Goal: Task Accomplishment & Management: Manage account settings

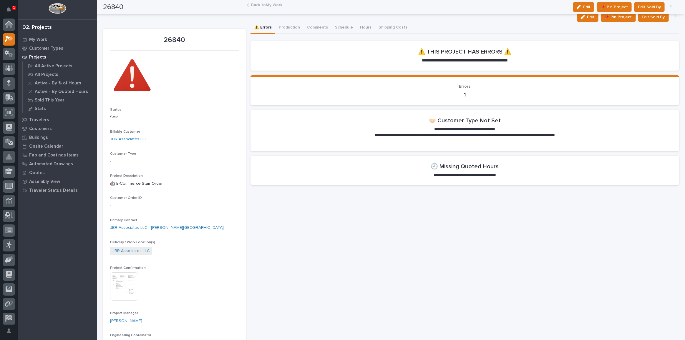
scroll to position [14, 0]
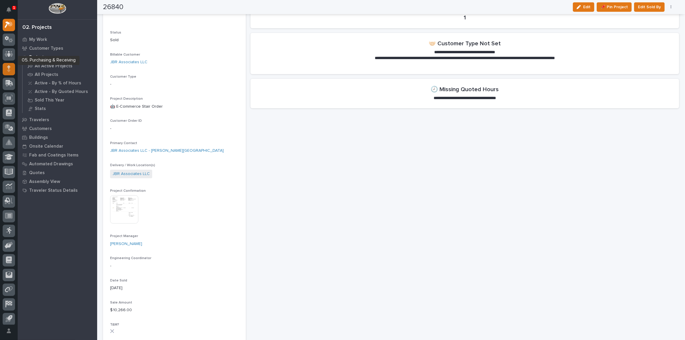
click at [6, 68] on div at bounding box center [9, 69] width 12 height 12
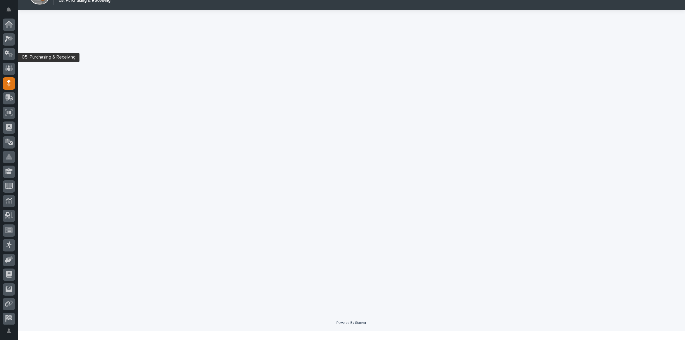
scroll to position [17, 0]
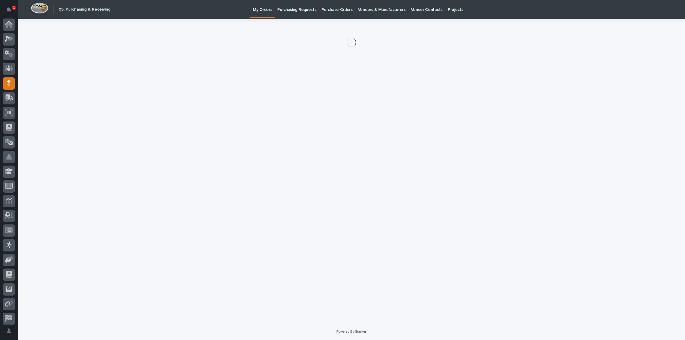
scroll to position [17, 0]
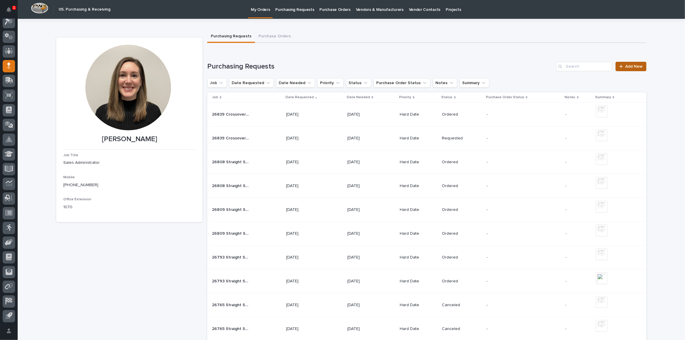
click at [634, 67] on span "Add New" at bounding box center [633, 66] width 17 height 4
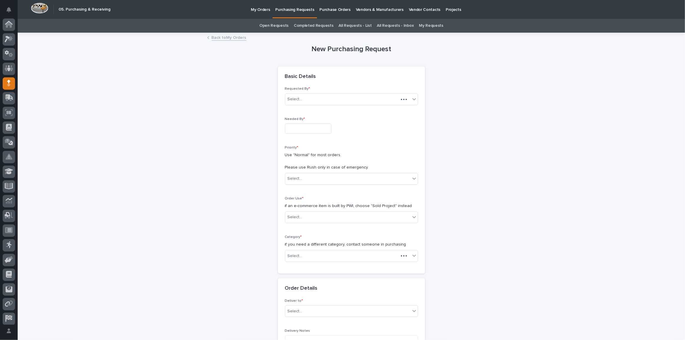
scroll to position [17, 0]
click at [313, 120] on p "Needed By *" at bounding box center [351, 119] width 133 height 4
click at [310, 126] on input "text" at bounding box center [308, 129] width 47 height 10
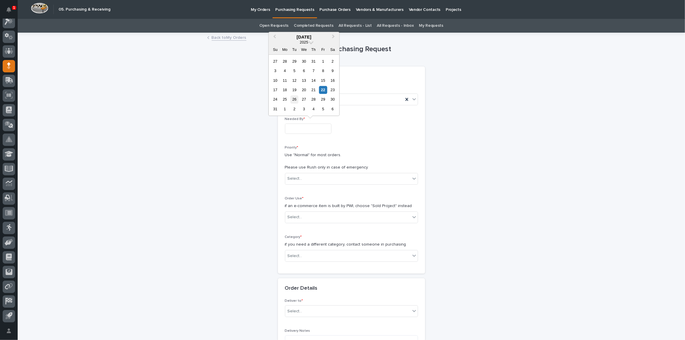
click at [296, 100] on div "26" at bounding box center [295, 100] width 8 height 8
type input "**********"
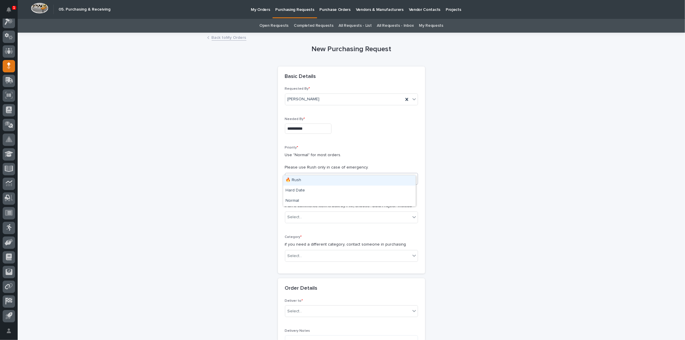
click at [301, 178] on body "**********" at bounding box center [342, 170] width 685 height 340
click at [301, 188] on div "Hard Date" at bounding box center [349, 191] width 132 height 10
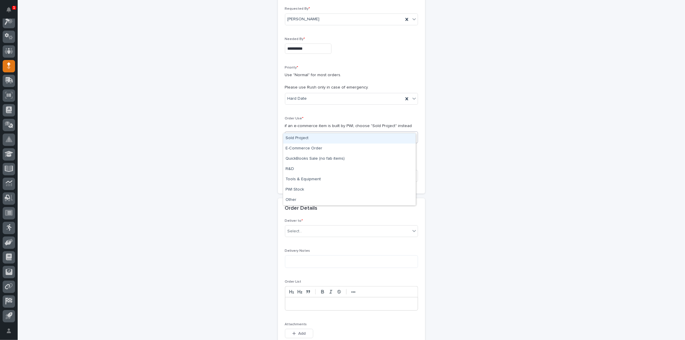
click at [302, 140] on body "**********" at bounding box center [342, 170] width 685 height 340
click at [301, 136] on div "Sold Project" at bounding box center [349, 138] width 132 height 10
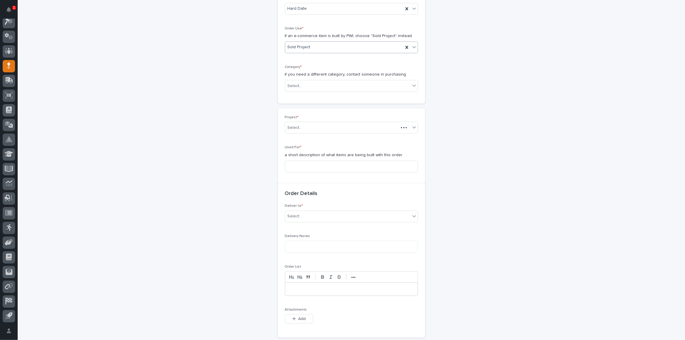
scroll to position [174, 0]
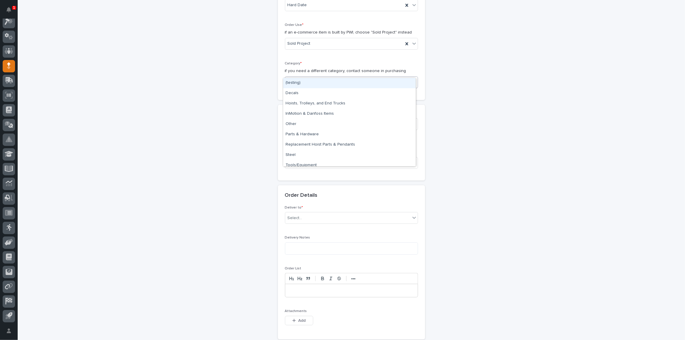
click at [303, 86] on body "**********" at bounding box center [342, 170] width 685 height 340
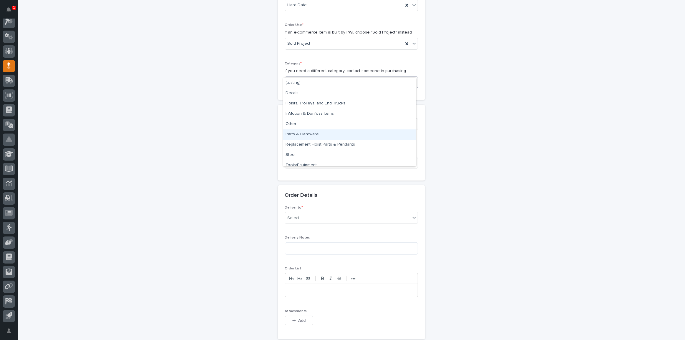
scroll to position [4, 0]
click at [305, 151] on div "Steel" at bounding box center [349, 151] width 132 height 10
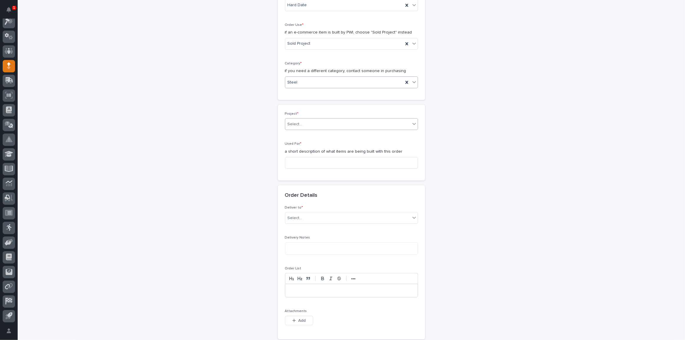
click at [304, 122] on body "**********" at bounding box center [342, 170] width 685 height 340
type input "*****"
click at [304, 122] on div "26769 - Hoist Zone - SM America - 🤖 E-Commerce Custom Crane(s)" at bounding box center [349, 125] width 132 height 10
click at [311, 162] on input at bounding box center [351, 167] width 133 height 12
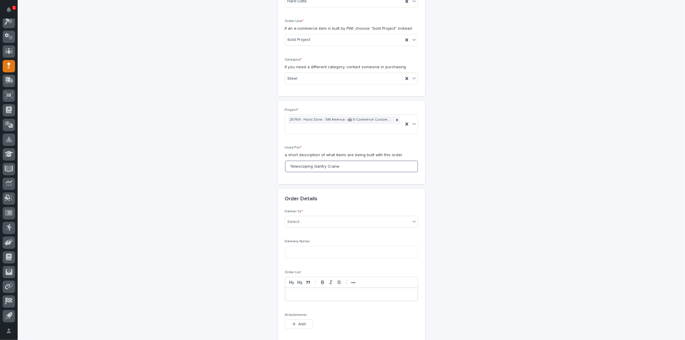
type input "Telescoping Gantry Crane"
click at [309, 220] on body "**********" at bounding box center [342, 170] width 685 height 340
click at [307, 226] on div "PWI" at bounding box center [349, 222] width 132 height 10
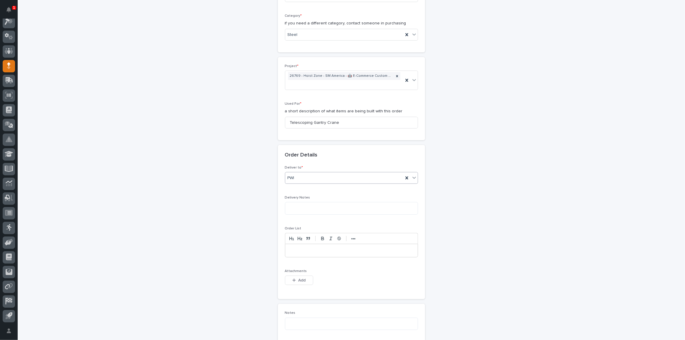
scroll to position [258, 0]
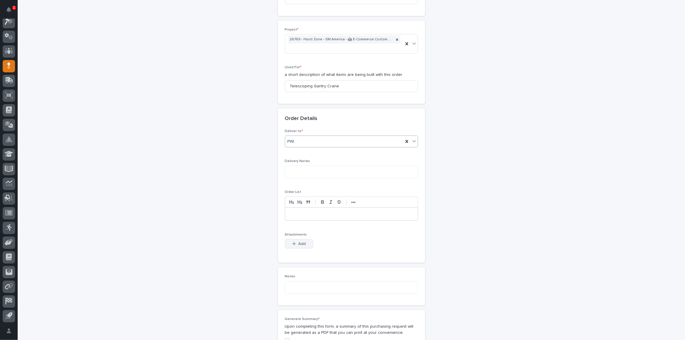
click at [293, 239] on button "Add" at bounding box center [299, 243] width 28 height 9
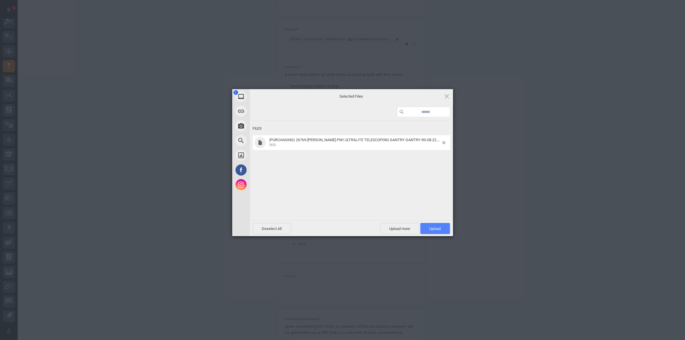
click at [437, 228] on span "Upload 1" at bounding box center [435, 229] width 11 height 4
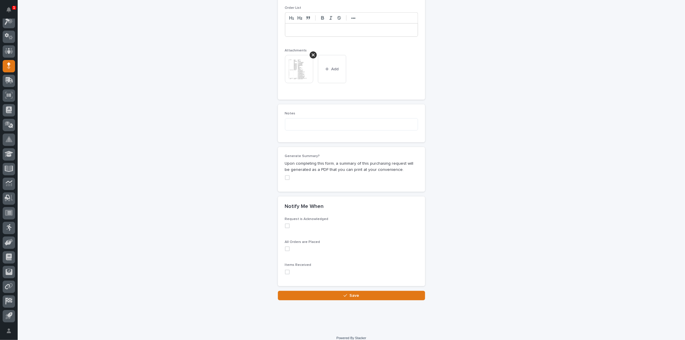
scroll to position [446, 0]
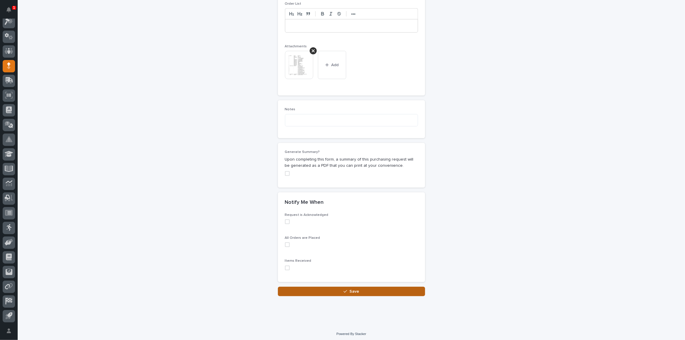
click at [349, 291] on span "Save" at bounding box center [354, 291] width 10 height 5
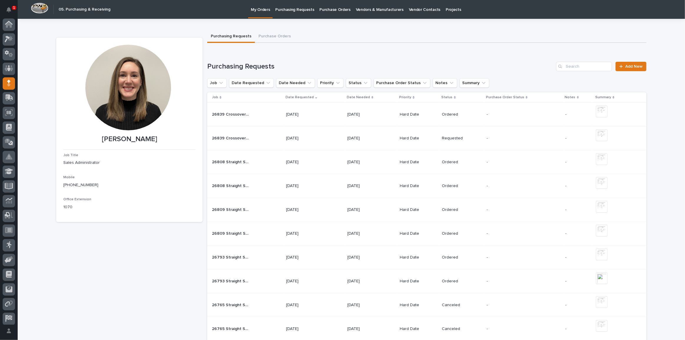
scroll to position [17, 0]
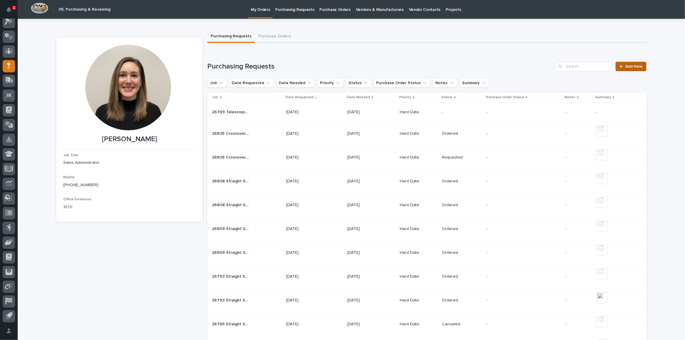
click at [627, 65] on span "Add New" at bounding box center [633, 66] width 17 height 4
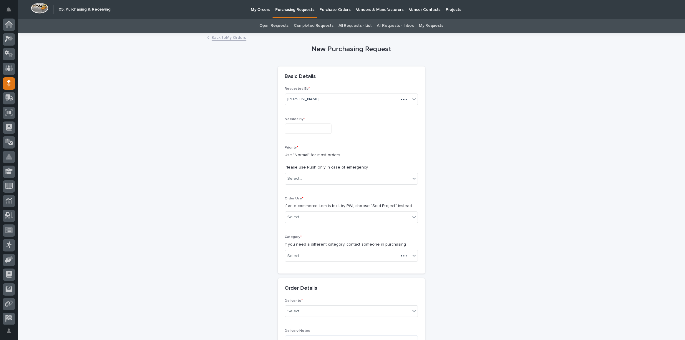
scroll to position [17, 0]
click at [294, 129] on input "text" at bounding box center [308, 129] width 47 height 10
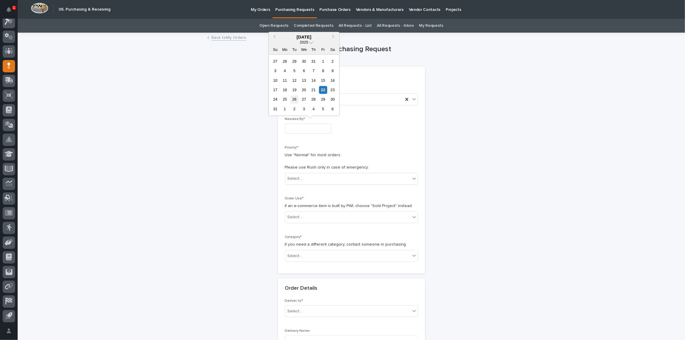
click at [294, 102] on div "26" at bounding box center [295, 100] width 8 height 8
type input "**********"
click at [300, 177] on body "**********" at bounding box center [342, 170] width 685 height 340
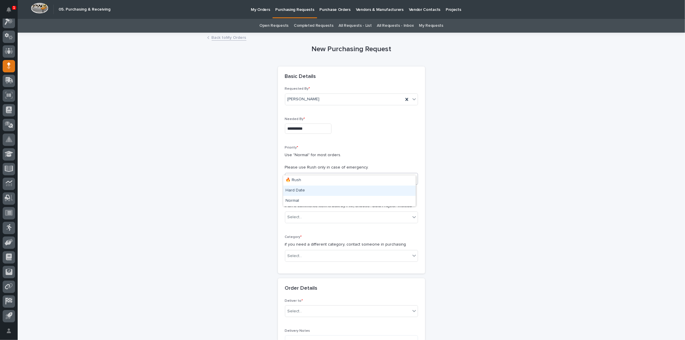
click at [296, 187] on div "Hard Date" at bounding box center [349, 191] width 132 height 10
click at [301, 213] on div "Select..." at bounding box center [347, 218] width 125 height 10
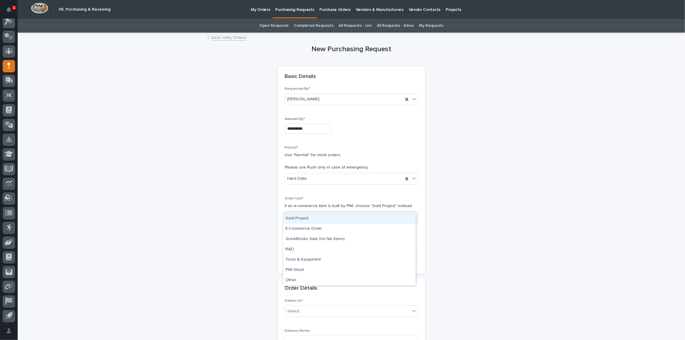
click at [307, 221] on div "Sold Project" at bounding box center [349, 219] width 132 height 10
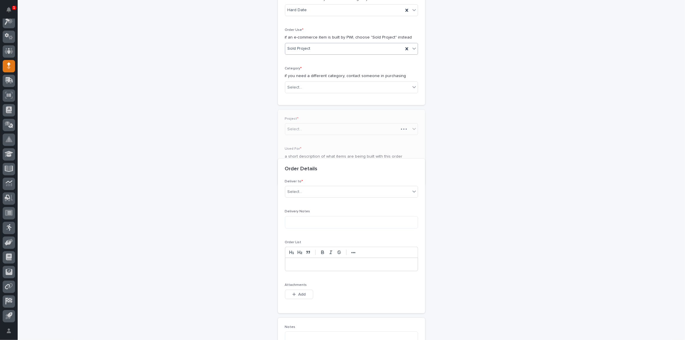
scroll to position [172, 0]
click at [305, 80] on div "Select..." at bounding box center [347, 85] width 125 height 10
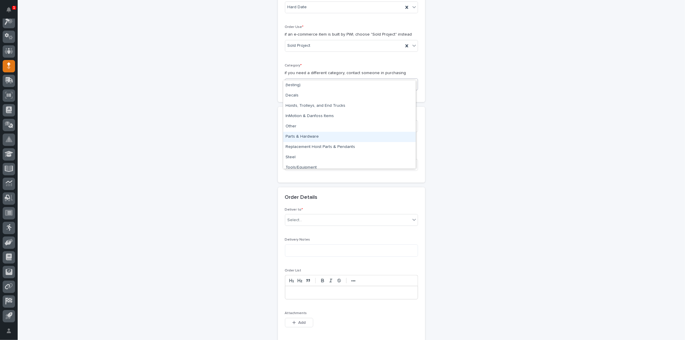
click at [312, 135] on div "Parts & Hardware" at bounding box center [349, 137] width 132 height 10
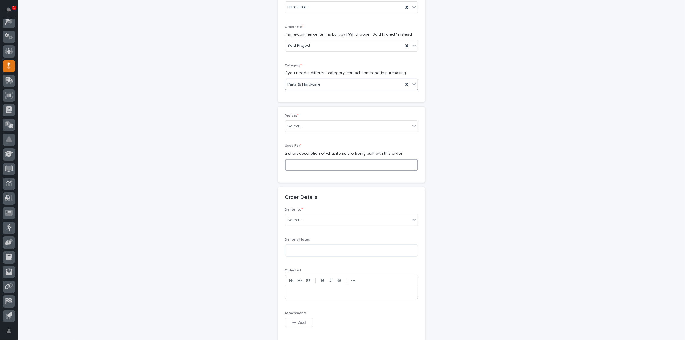
click at [309, 165] on input at bounding box center [351, 165] width 133 height 12
type input "Telescoping Gantry Crane"
click at [302, 217] on body "**********" at bounding box center [342, 170] width 685 height 340
click at [301, 219] on div "PWI" at bounding box center [349, 221] width 132 height 10
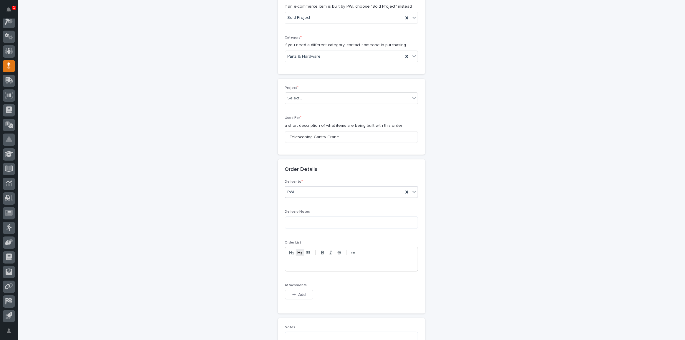
scroll to position [252, 0]
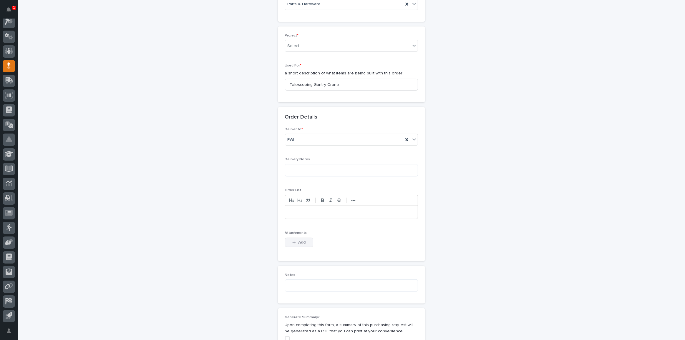
click at [293, 243] on button "Add" at bounding box center [299, 242] width 28 height 9
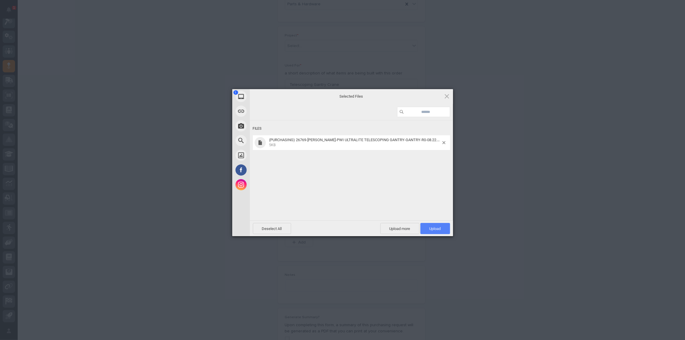
click at [437, 231] on span "Upload 1" at bounding box center [435, 229] width 11 height 4
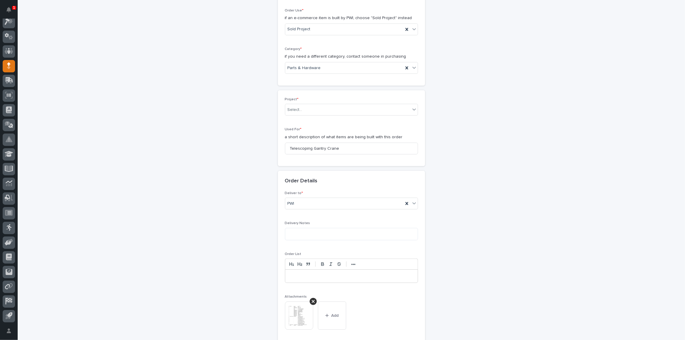
scroll to position [182, 0]
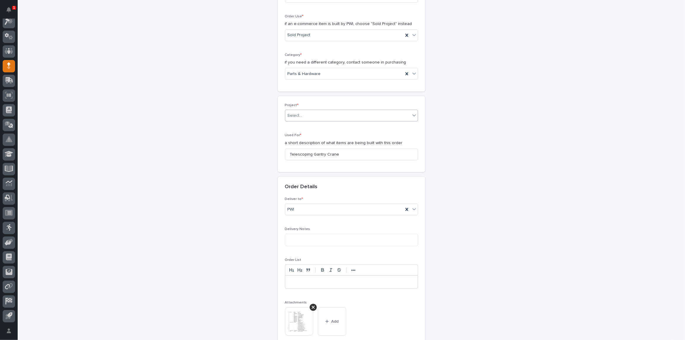
click at [302, 111] on body "**********" at bounding box center [342, 170] width 685 height 340
type input "*****"
click at [301, 114] on div "26769 - Hoist Zone - SM America - 🤖 E-Commerce Custom Crane(s)" at bounding box center [349, 117] width 132 height 10
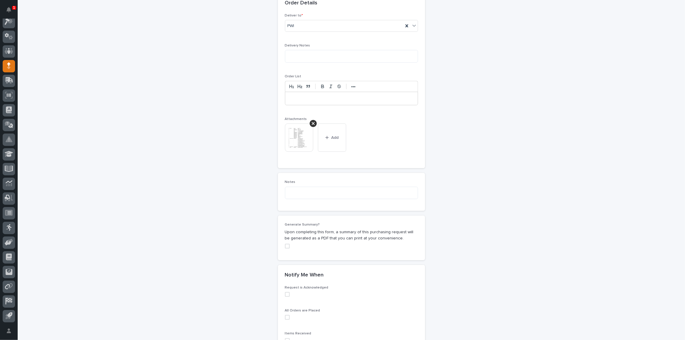
scroll to position [446, 0]
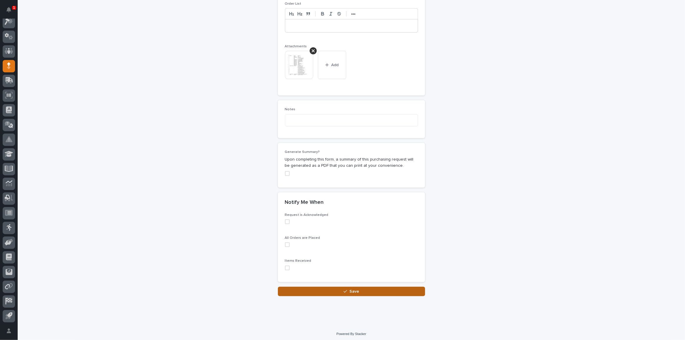
click at [349, 289] on span "Save" at bounding box center [354, 291] width 10 height 5
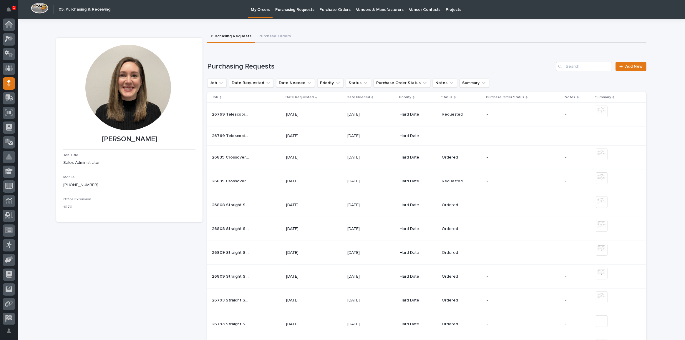
scroll to position [17, 0]
click at [295, 8] on p "Purchasing Requests" at bounding box center [294, 6] width 39 height 12
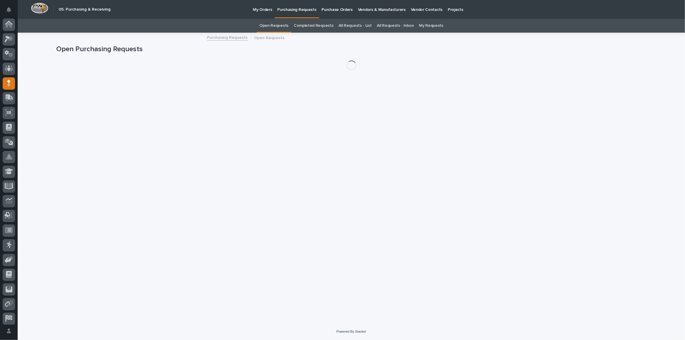
scroll to position [17, 0]
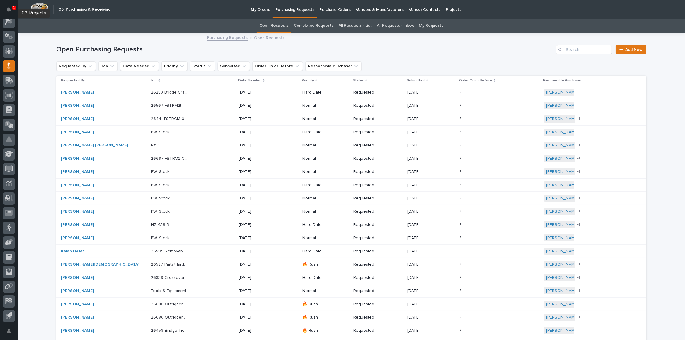
click at [5, 29] on div at bounding box center [9, 23] width 12 height 15
click at [11, 40] on div at bounding box center [9, 37] width 12 height 12
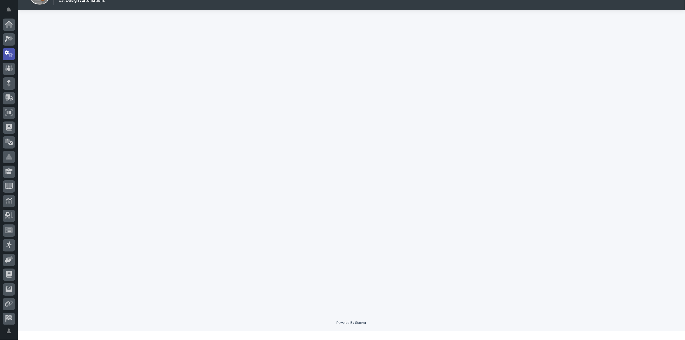
scroll to position [17, 0]
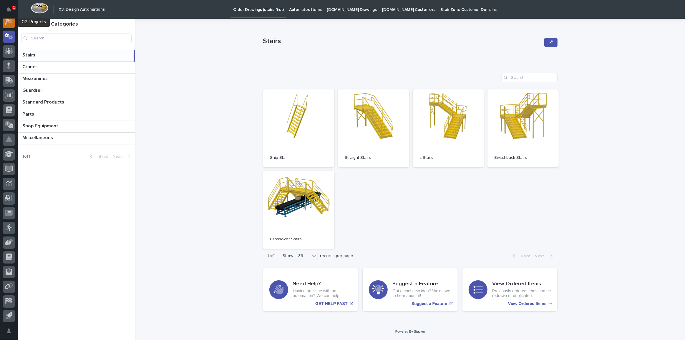
click at [9, 25] on div at bounding box center [9, 22] width 12 height 12
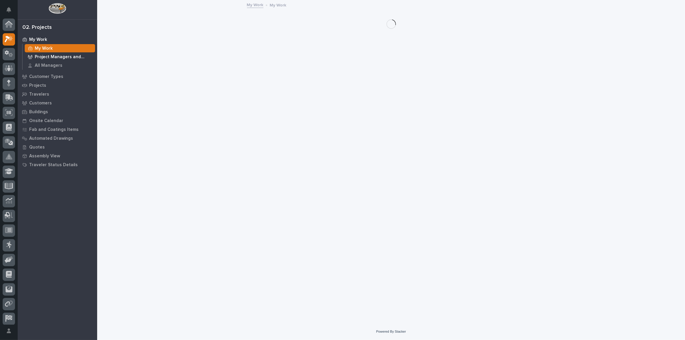
scroll to position [14, 0]
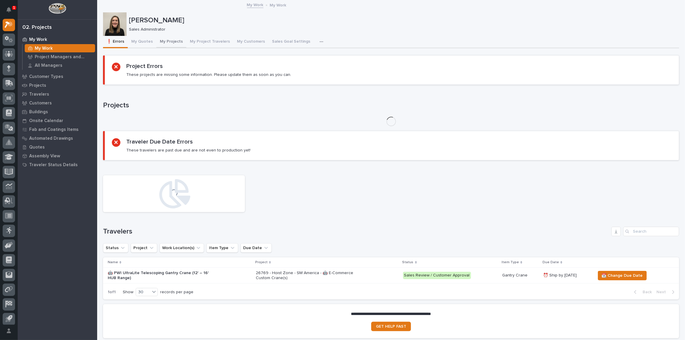
click at [176, 43] on button "My Projects" at bounding box center [171, 42] width 30 height 12
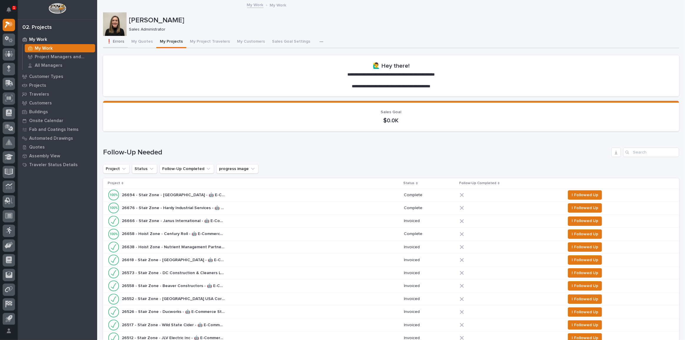
click at [120, 44] on button "❗ Errors" at bounding box center [115, 42] width 25 height 12
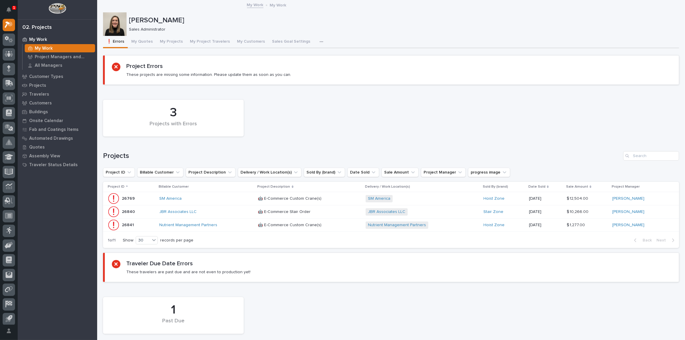
click at [200, 200] on div "SM America" at bounding box center [206, 198] width 94 height 5
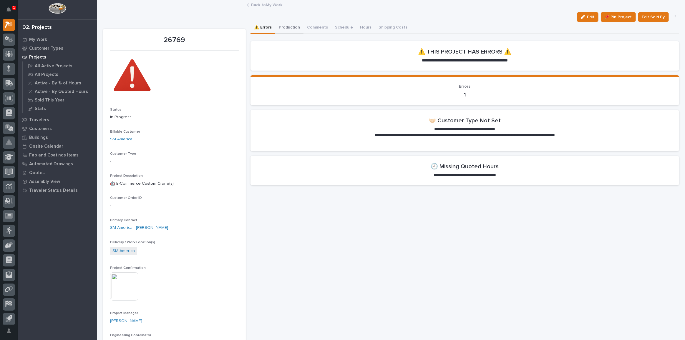
click at [295, 26] on button "Production" at bounding box center [289, 28] width 28 height 12
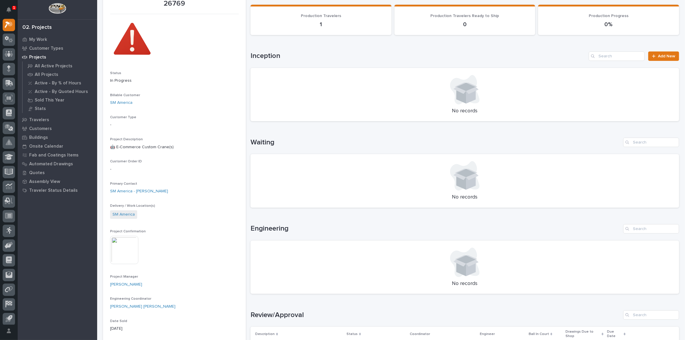
scroll to position [187, 0]
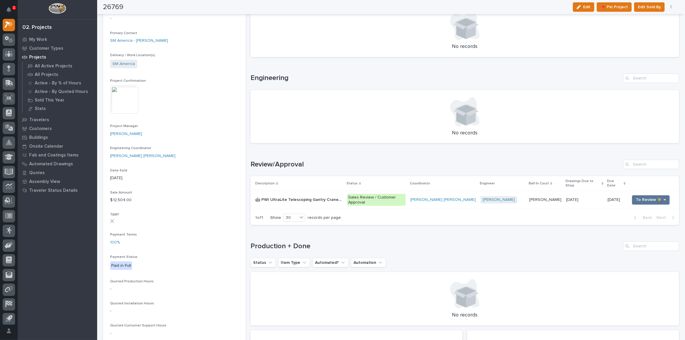
click at [579, 195] on div "[DATE] [DATE]" at bounding box center [584, 200] width 37 height 10
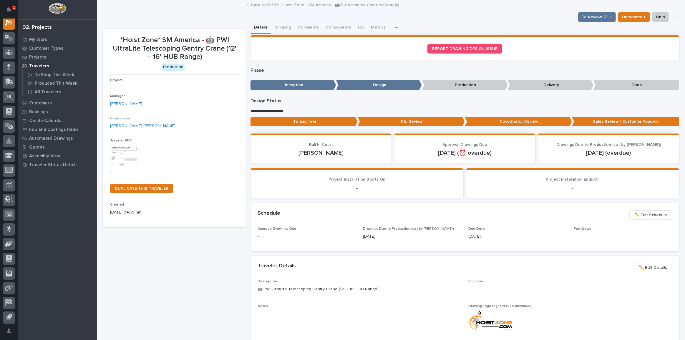
scroll to position [14, 0]
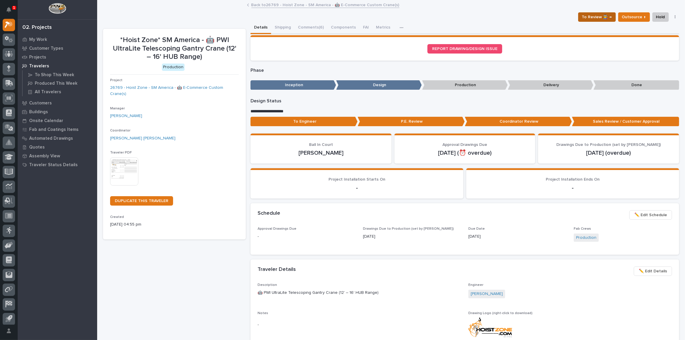
click at [602, 15] on span "To Review 👨‍🏭 →" at bounding box center [597, 17] width 30 height 7
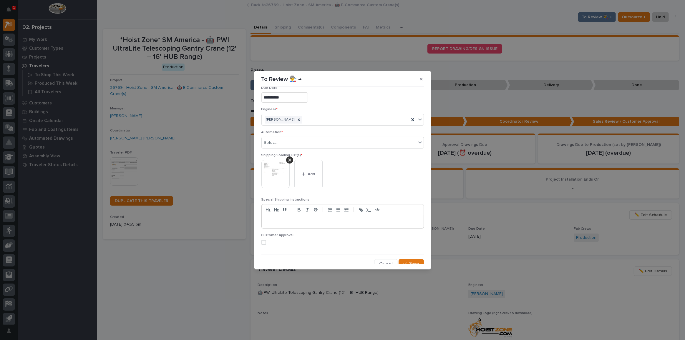
scroll to position [11, 0]
click at [412, 258] on span "Save" at bounding box center [415, 260] width 10 height 5
click at [315, 142] on div "Select..." at bounding box center [339, 140] width 155 height 10
click at [419, 78] on button "button" at bounding box center [422, 78] width 10 height 9
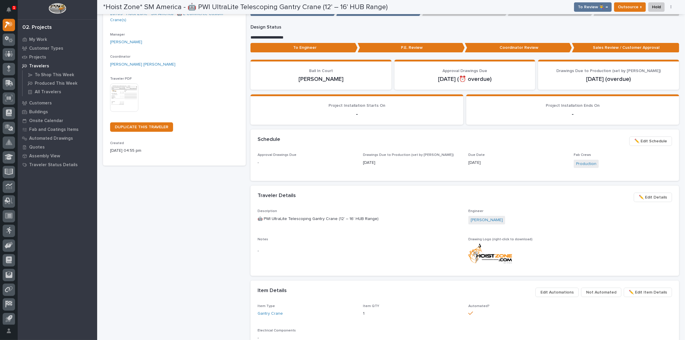
scroll to position [0, 0]
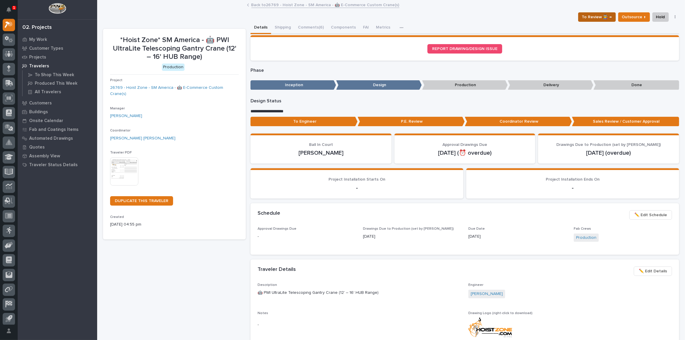
click at [596, 15] on span "To Review 👨‍🏭 →" at bounding box center [597, 17] width 30 height 7
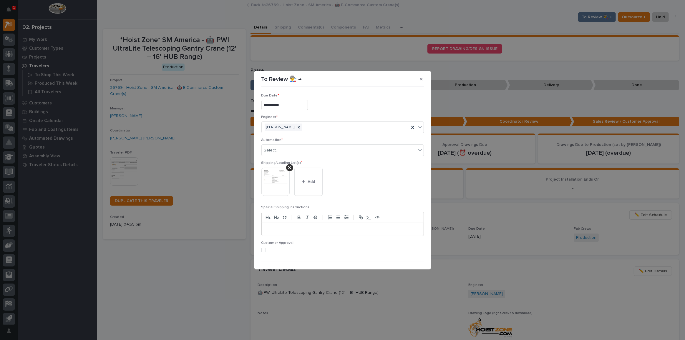
click at [302, 141] on p "Automation *" at bounding box center [342, 140] width 163 height 4
click at [304, 147] on div "Select..." at bounding box center [339, 151] width 155 height 10
click at [400, 148] on div "Select..." at bounding box center [339, 151] width 155 height 10
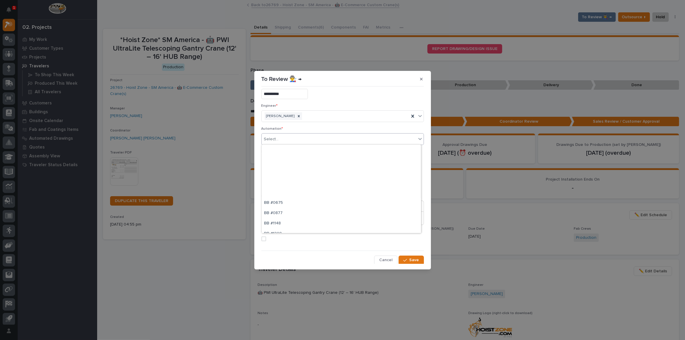
scroll to position [214, 0]
click at [422, 79] on icon "button" at bounding box center [421, 79] width 3 height 3
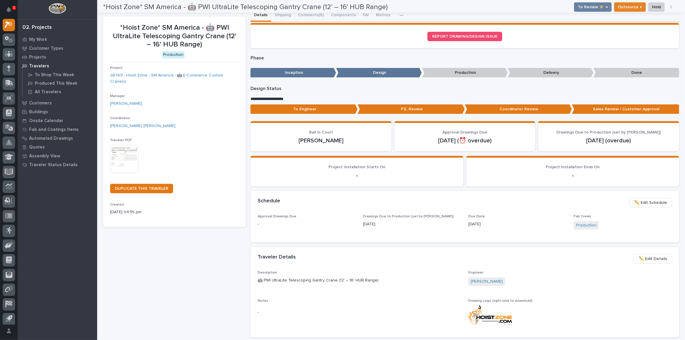
scroll to position [0, 0]
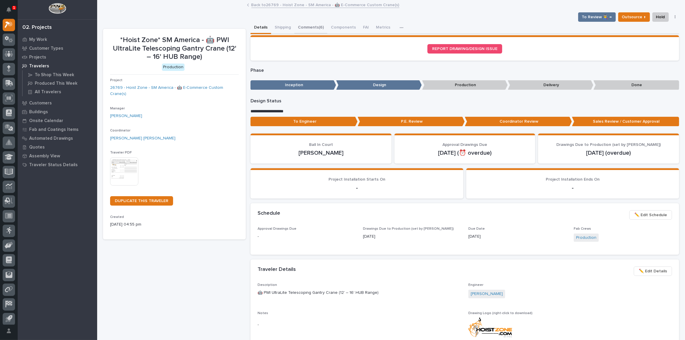
click at [307, 28] on button "Comments (6)" at bounding box center [310, 28] width 33 height 12
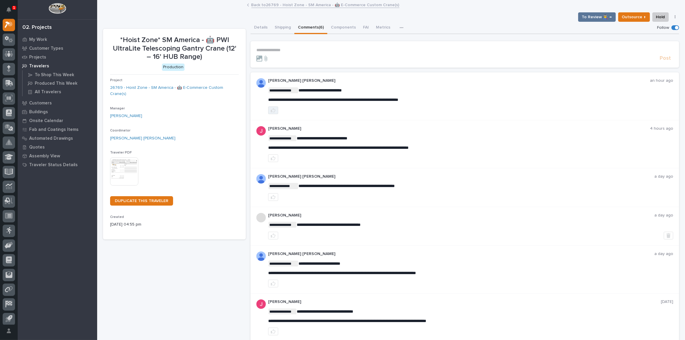
click at [276, 109] on button "button" at bounding box center [273, 111] width 10 height 8
click at [255, 30] on button "Details" at bounding box center [261, 28] width 21 height 12
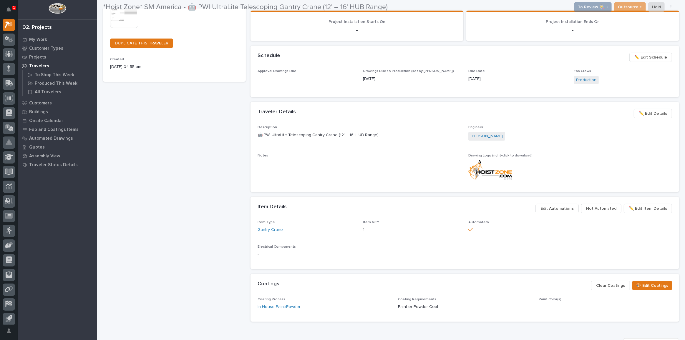
scroll to position [160, 0]
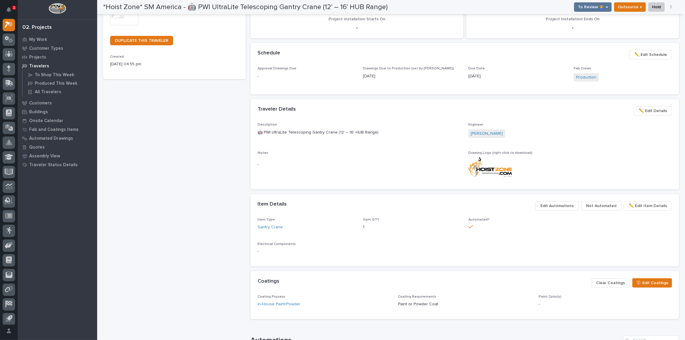
click at [603, 207] on span "Not Automated" at bounding box center [601, 206] width 30 height 7
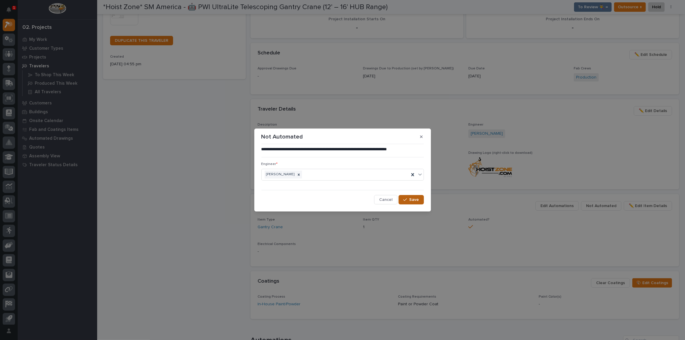
click at [408, 201] on button "Save" at bounding box center [411, 199] width 25 height 9
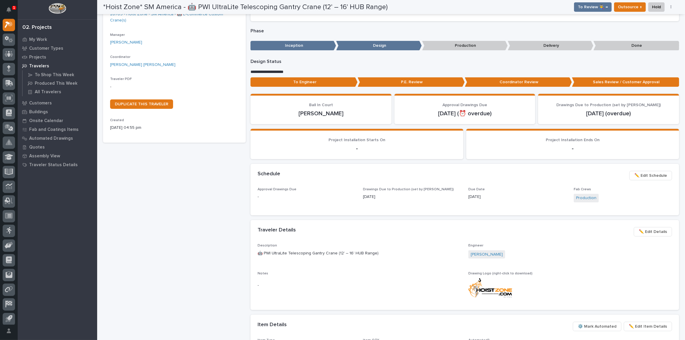
scroll to position [0, 0]
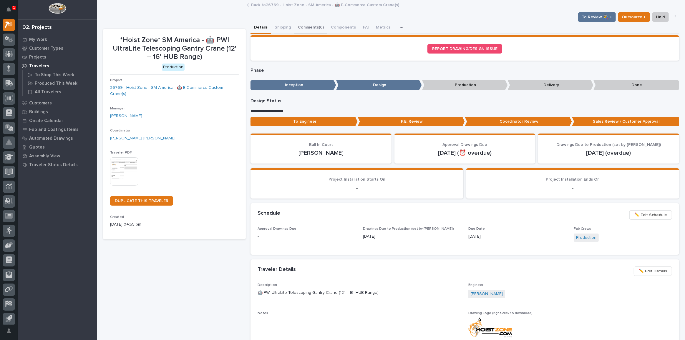
click at [311, 28] on button "Comments (6)" at bounding box center [310, 28] width 33 height 12
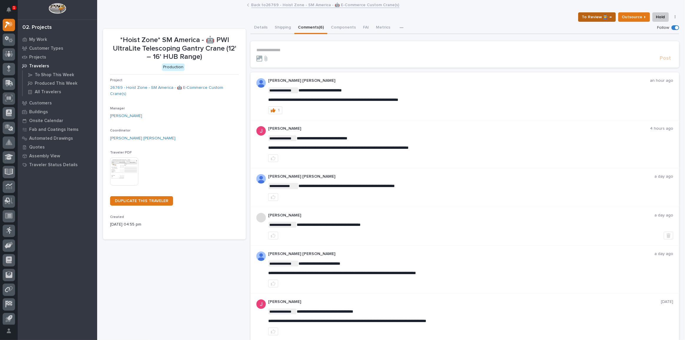
click at [596, 17] on span "To Review 👨‍🏭 →" at bounding box center [597, 17] width 30 height 7
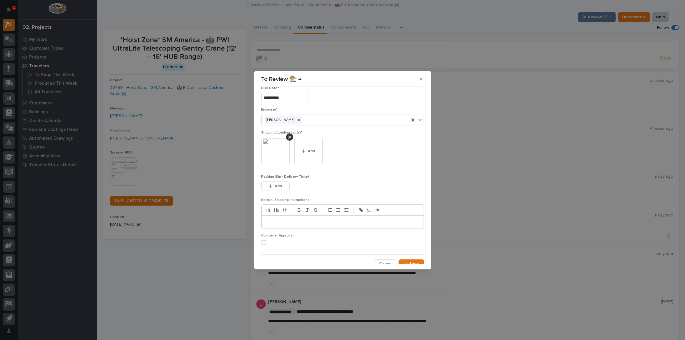
scroll to position [11, 0]
click at [280, 182] on span "Add" at bounding box center [278, 182] width 7 height 5
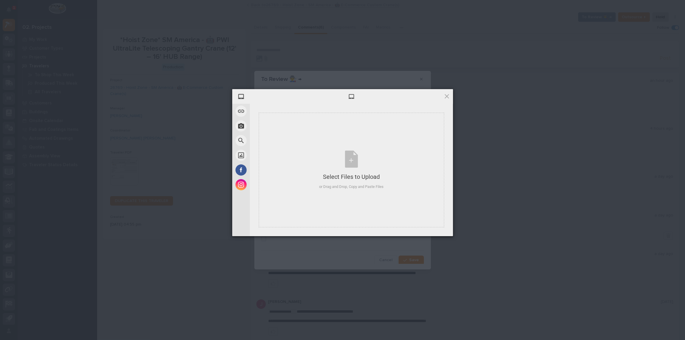
drag, startPoint x: 389, startPoint y: 95, endPoint x: 467, endPoint y: 151, distance: 96.2
click at [467, 151] on div "My Device Link (URL) Take Photo Web Search Unsplash Facebook Instagram Select F…" at bounding box center [342, 170] width 685 height 340
click at [450, 97] on div at bounding box center [351, 96] width 203 height 15
click at [448, 96] on span at bounding box center [447, 96] width 6 height 6
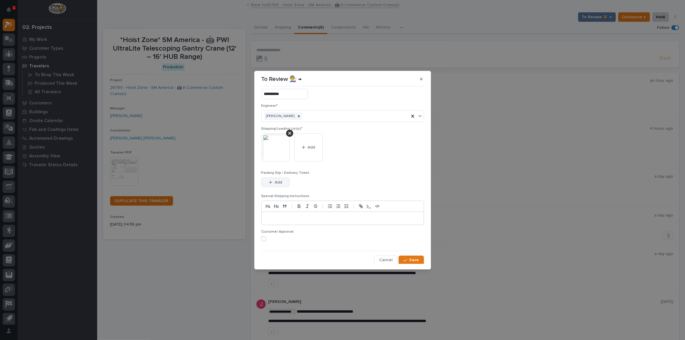
click at [274, 179] on button "Add" at bounding box center [275, 182] width 28 height 9
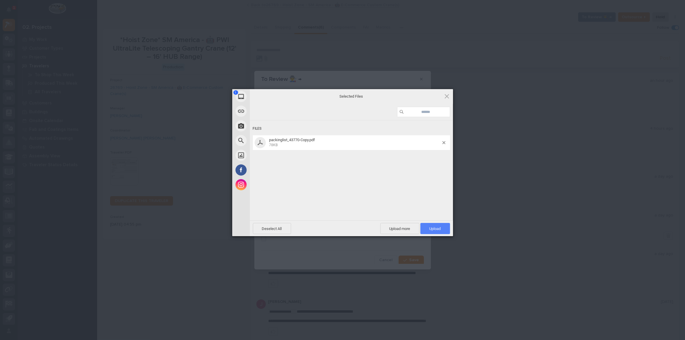
click at [430, 226] on span "Upload 1" at bounding box center [435, 228] width 30 height 11
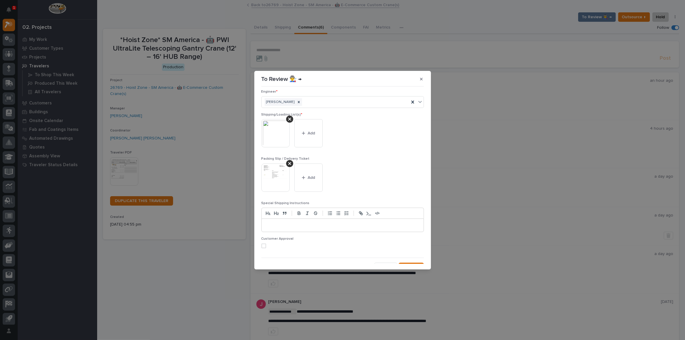
scroll to position [32, 0]
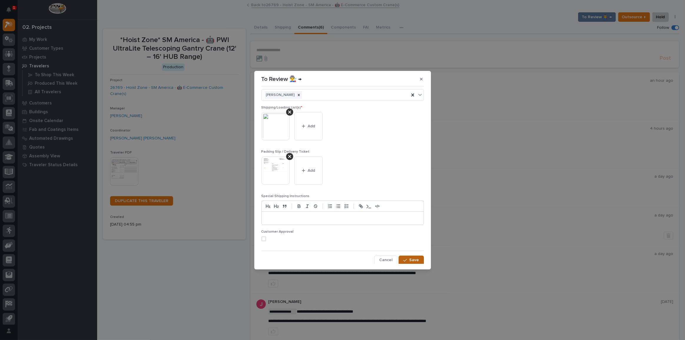
click at [406, 258] on div "button" at bounding box center [406, 260] width 6 height 4
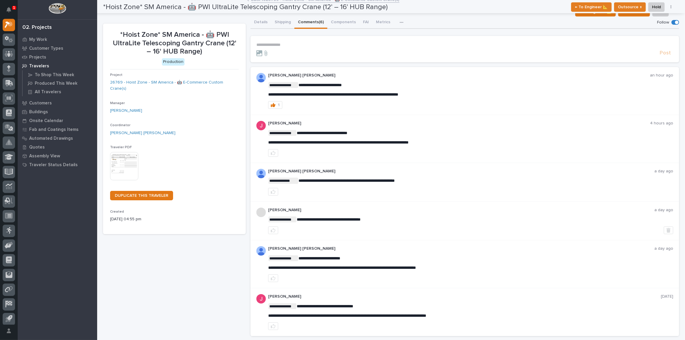
scroll to position [0, 0]
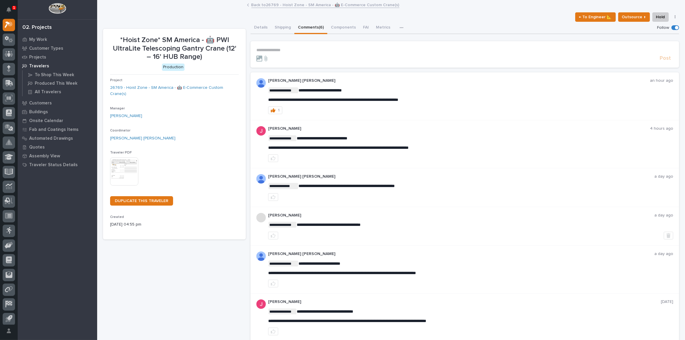
click at [273, 5] on link "Back to 26769 - Hoist Zone - SM America - 🤖 E-Commerce Custom Crane(s)" at bounding box center [325, 4] width 148 height 7
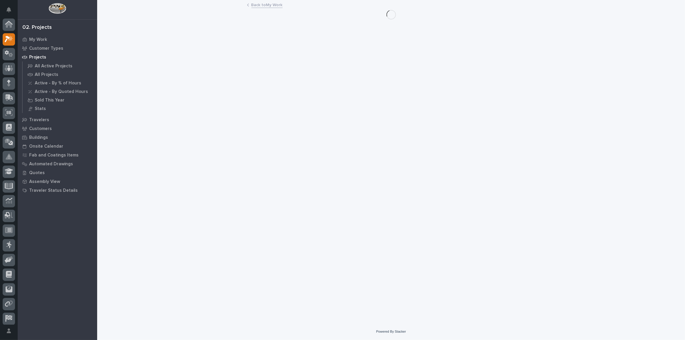
scroll to position [16, 0]
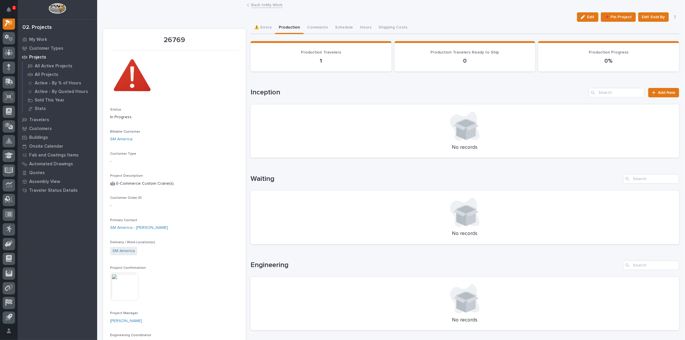
click at [269, 5] on link "Back to My Work" at bounding box center [266, 4] width 31 height 7
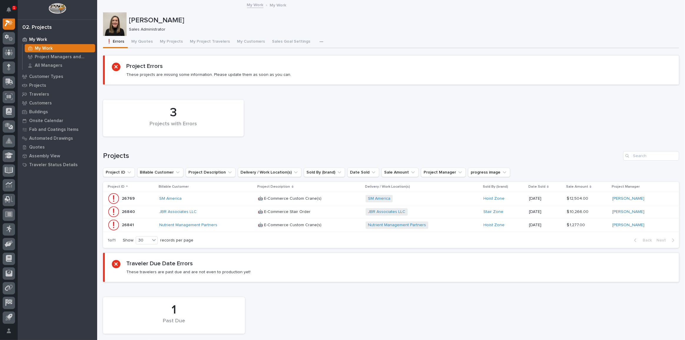
click at [206, 198] on div "SM America" at bounding box center [206, 198] width 94 height 5
